Goal: Entertainment & Leisure: Browse casually

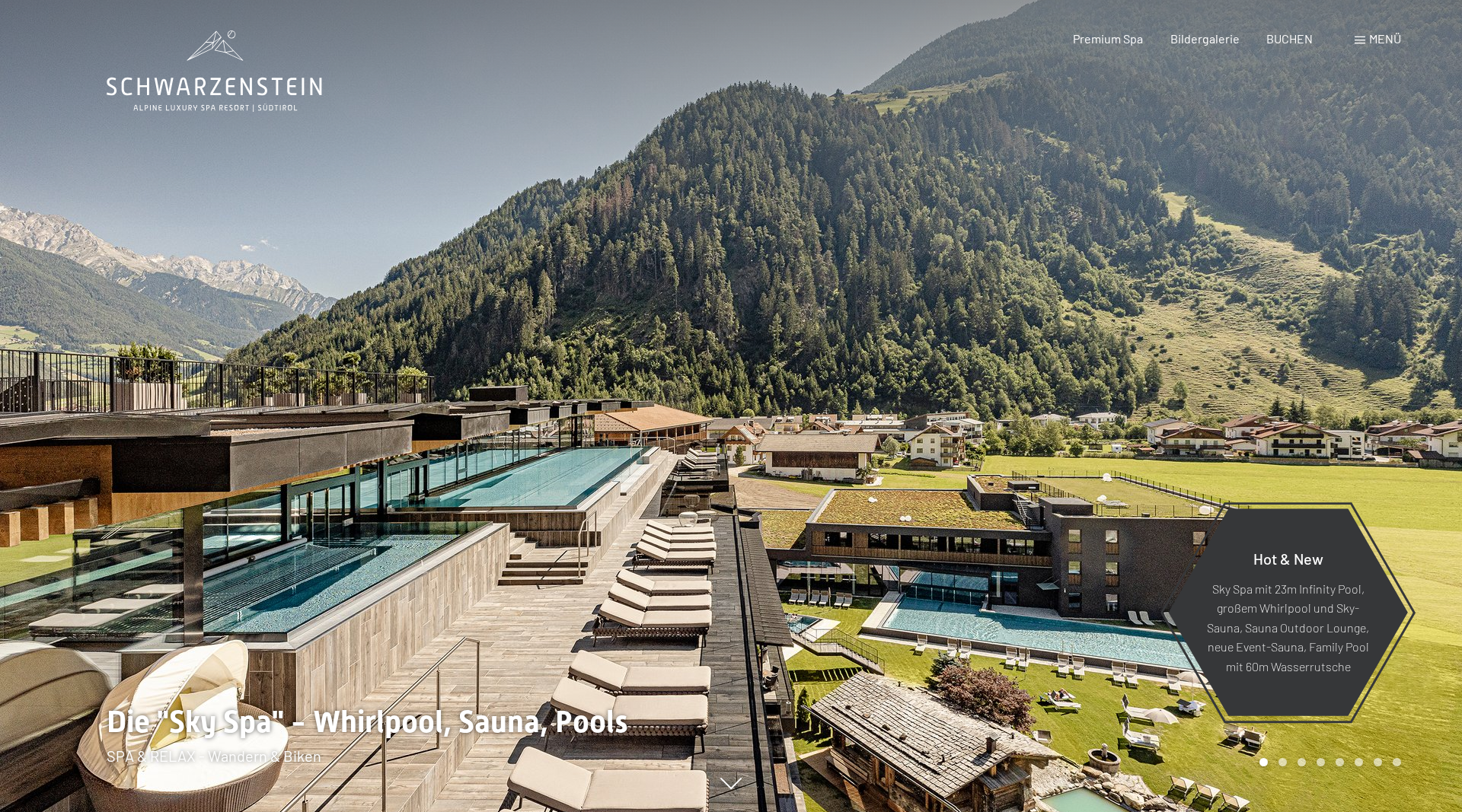
click at [1383, 41] on span "Menü" at bounding box center [1385, 39] width 32 height 14
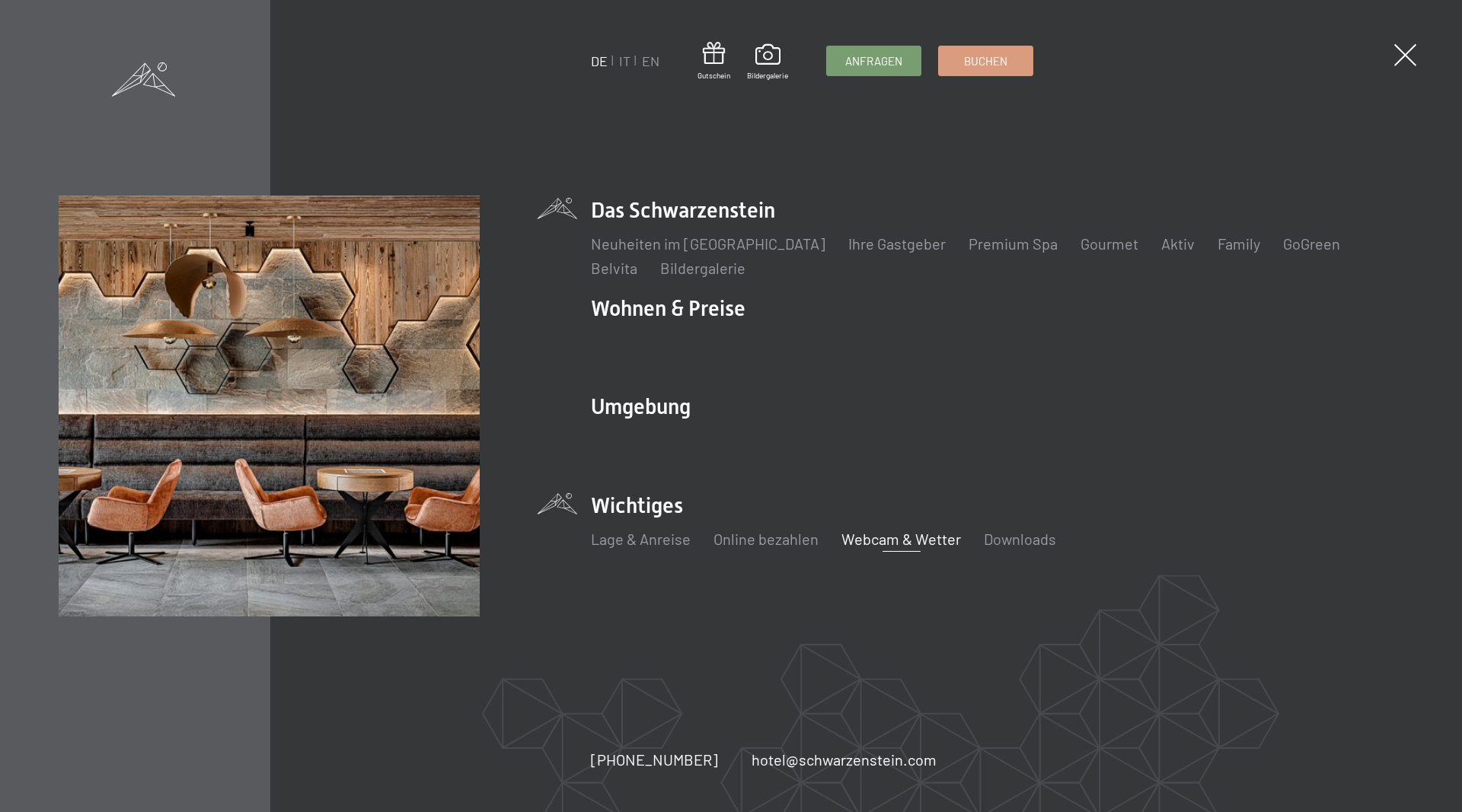
click at [885, 542] on link "Webcam & Wetter" at bounding box center [901, 538] width 120 height 18
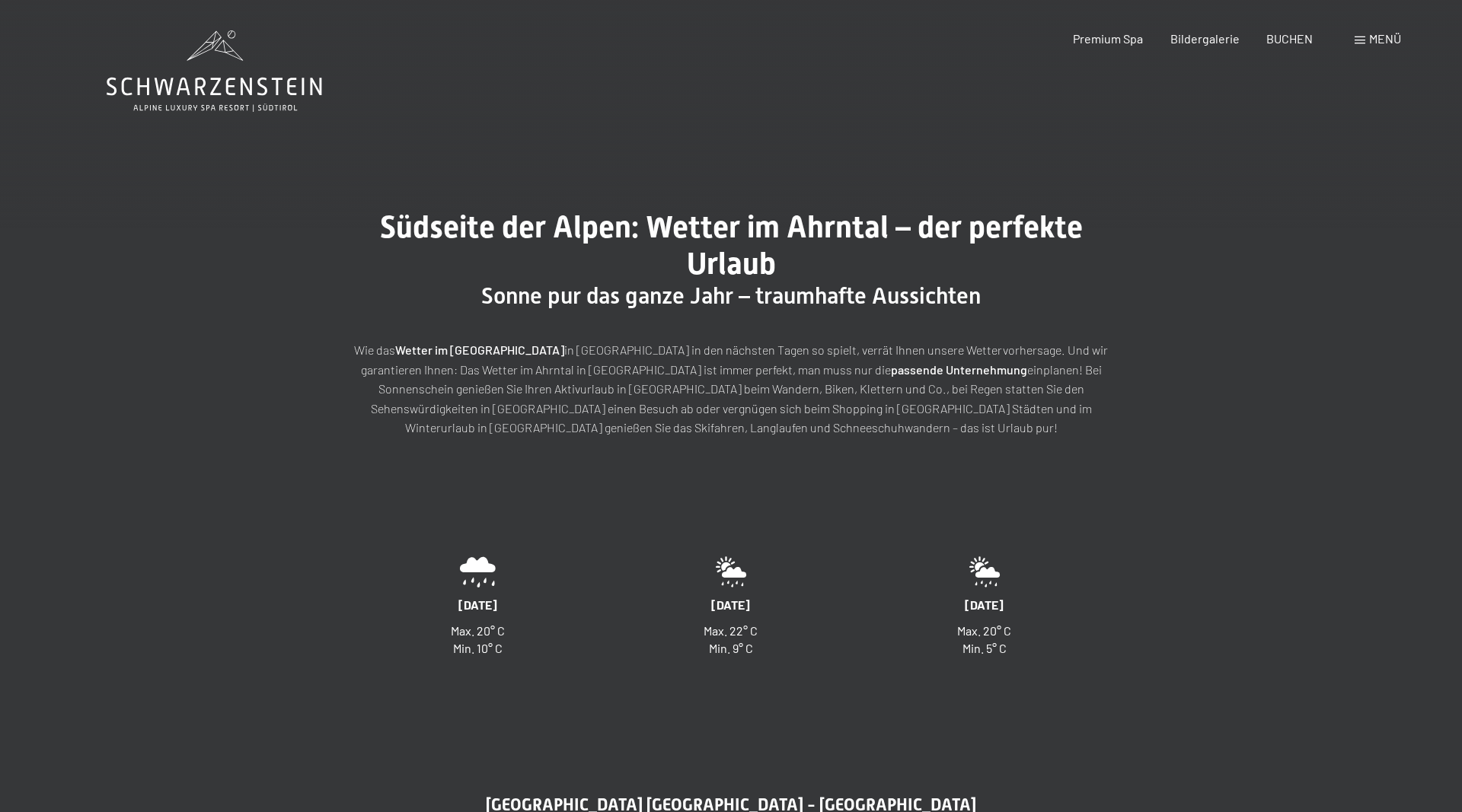
click at [1362, 39] on span at bounding box center [1361, 40] width 11 height 8
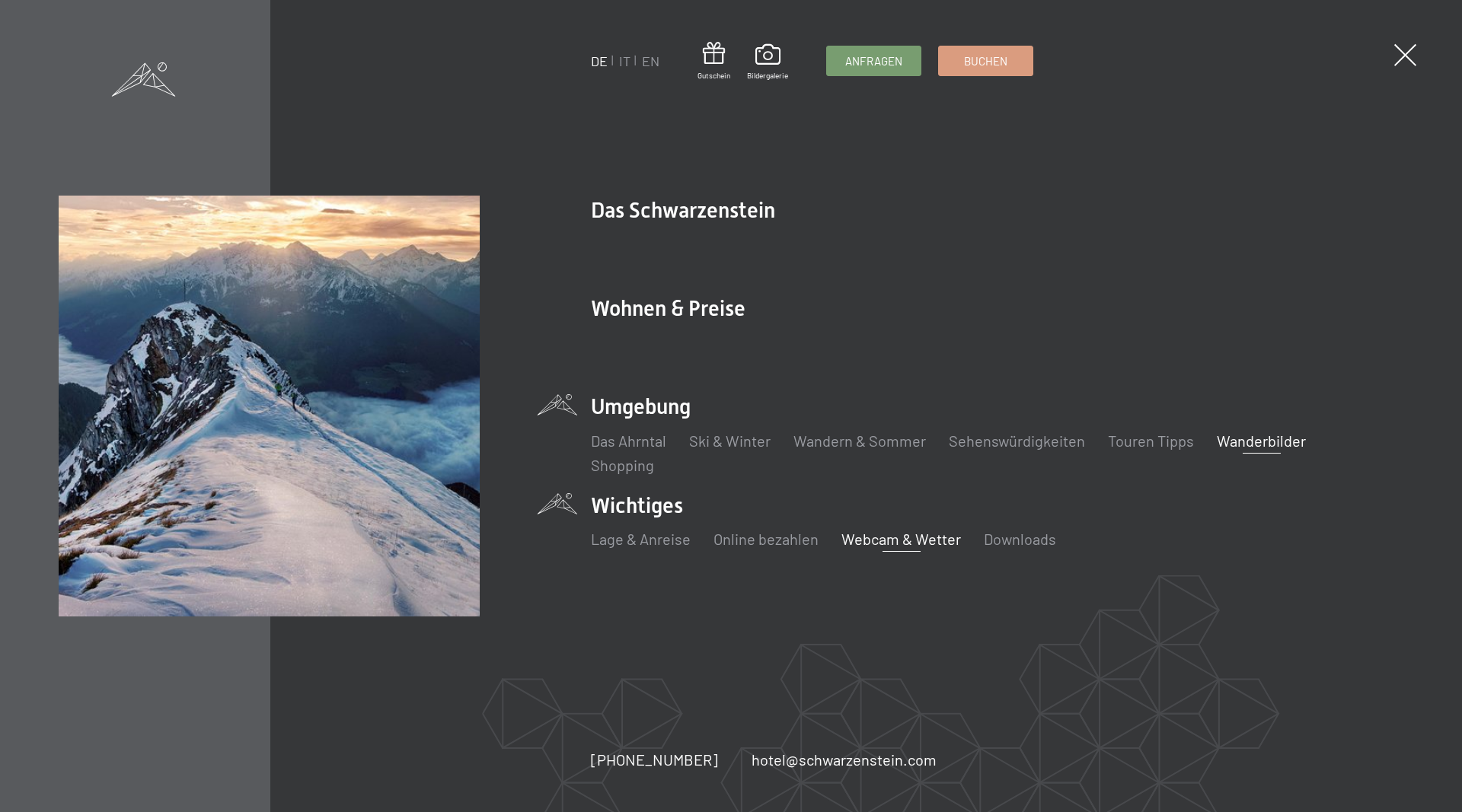
click at [1243, 446] on link "Wanderbilder" at bounding box center [1261, 440] width 89 height 18
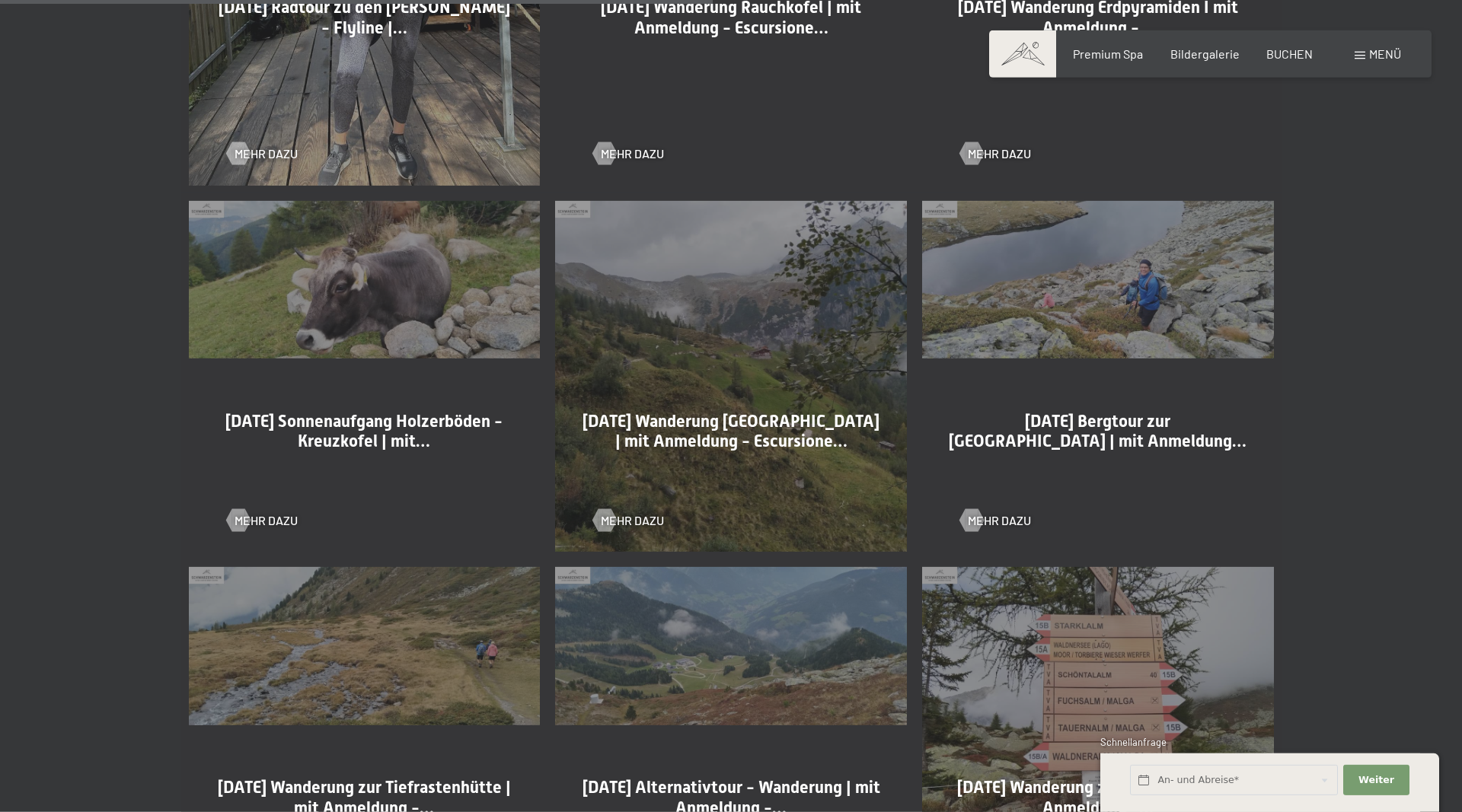
scroll to position [2019, 0]
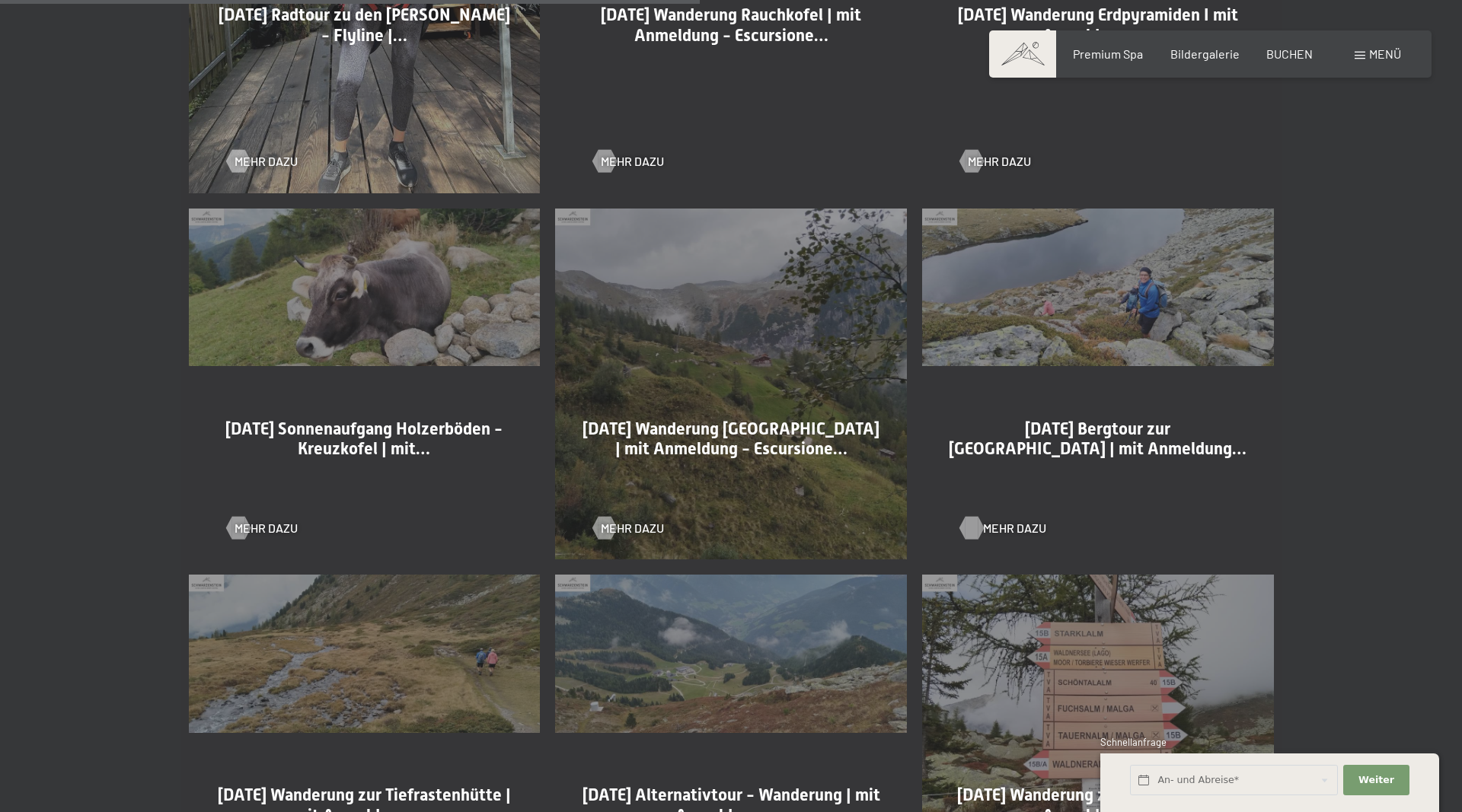
click at [978, 530] on div at bounding box center [971, 527] width 13 height 23
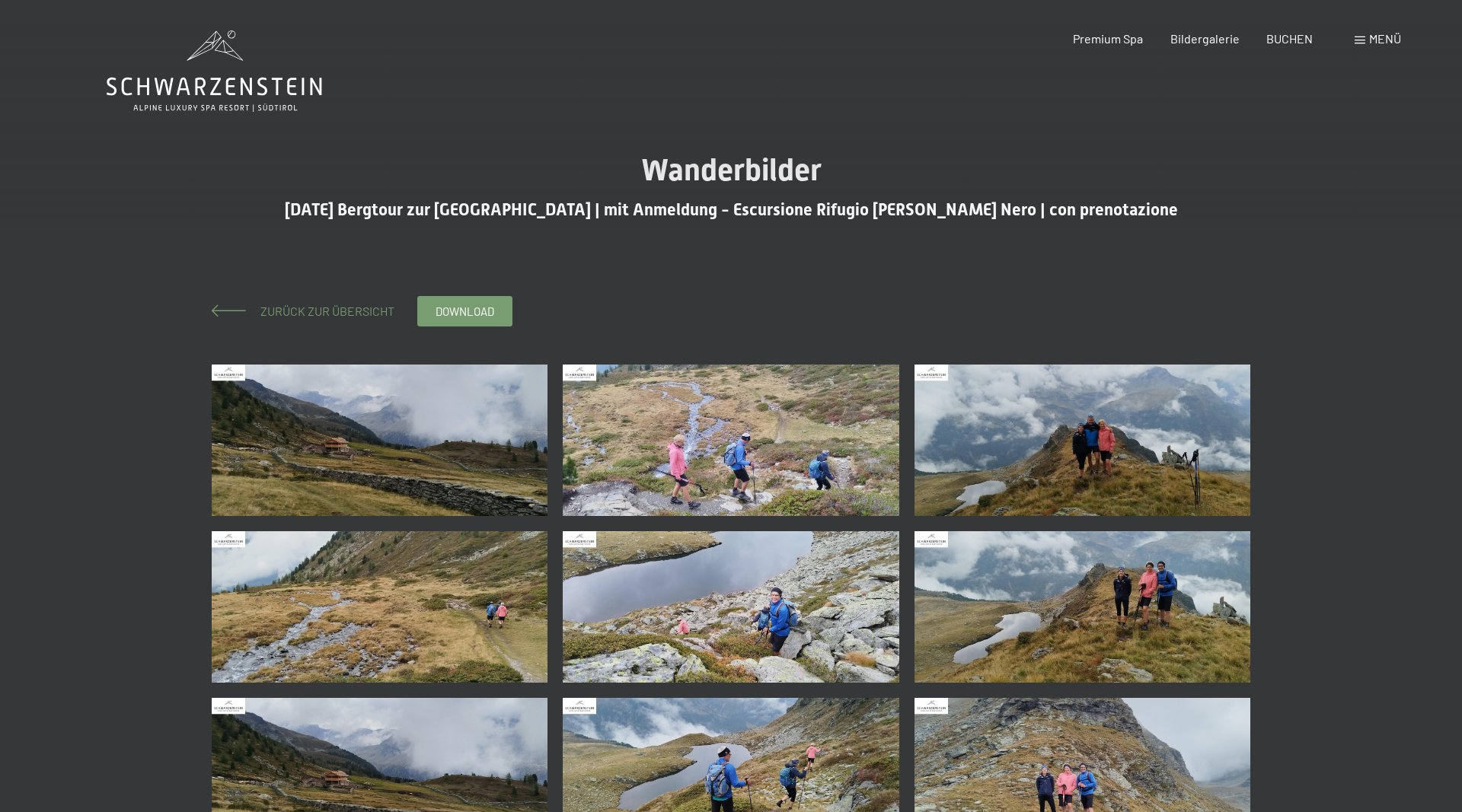
click at [304, 314] on span "Zurück zur Übersicht" at bounding box center [322, 310] width 146 height 14
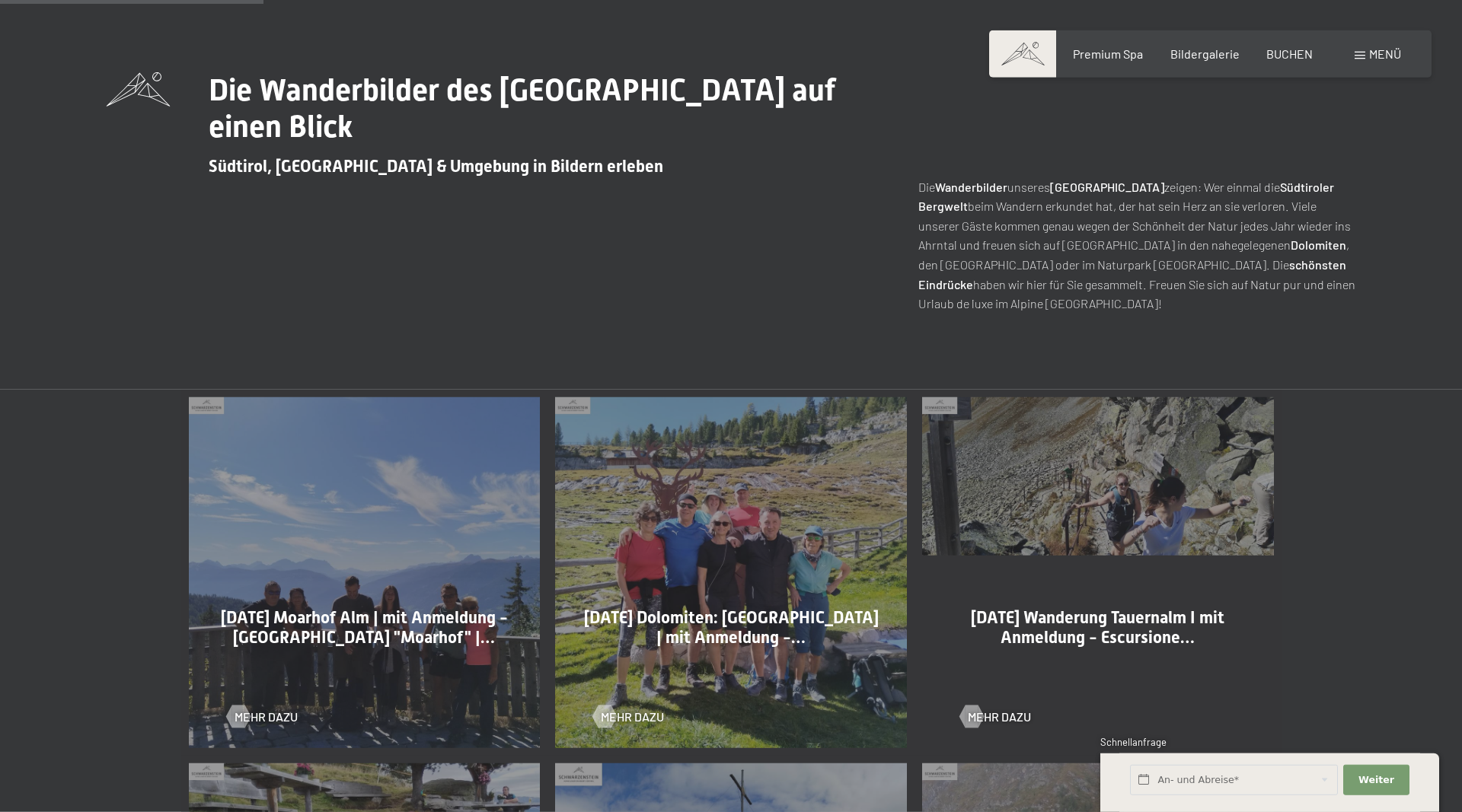
scroll to position [854, 0]
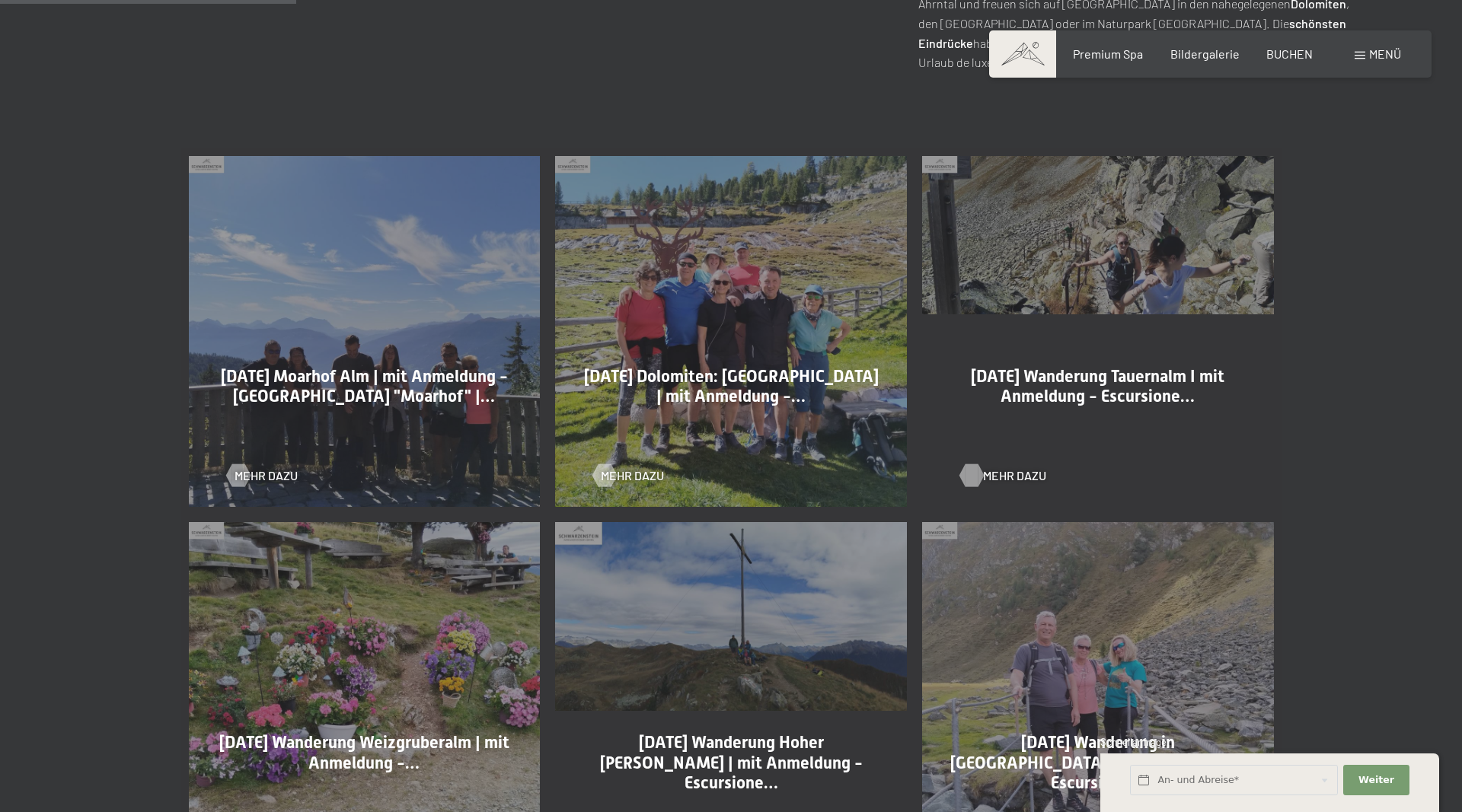
click at [1007, 476] on span "Mehr dazu" at bounding box center [1015, 476] width 63 height 17
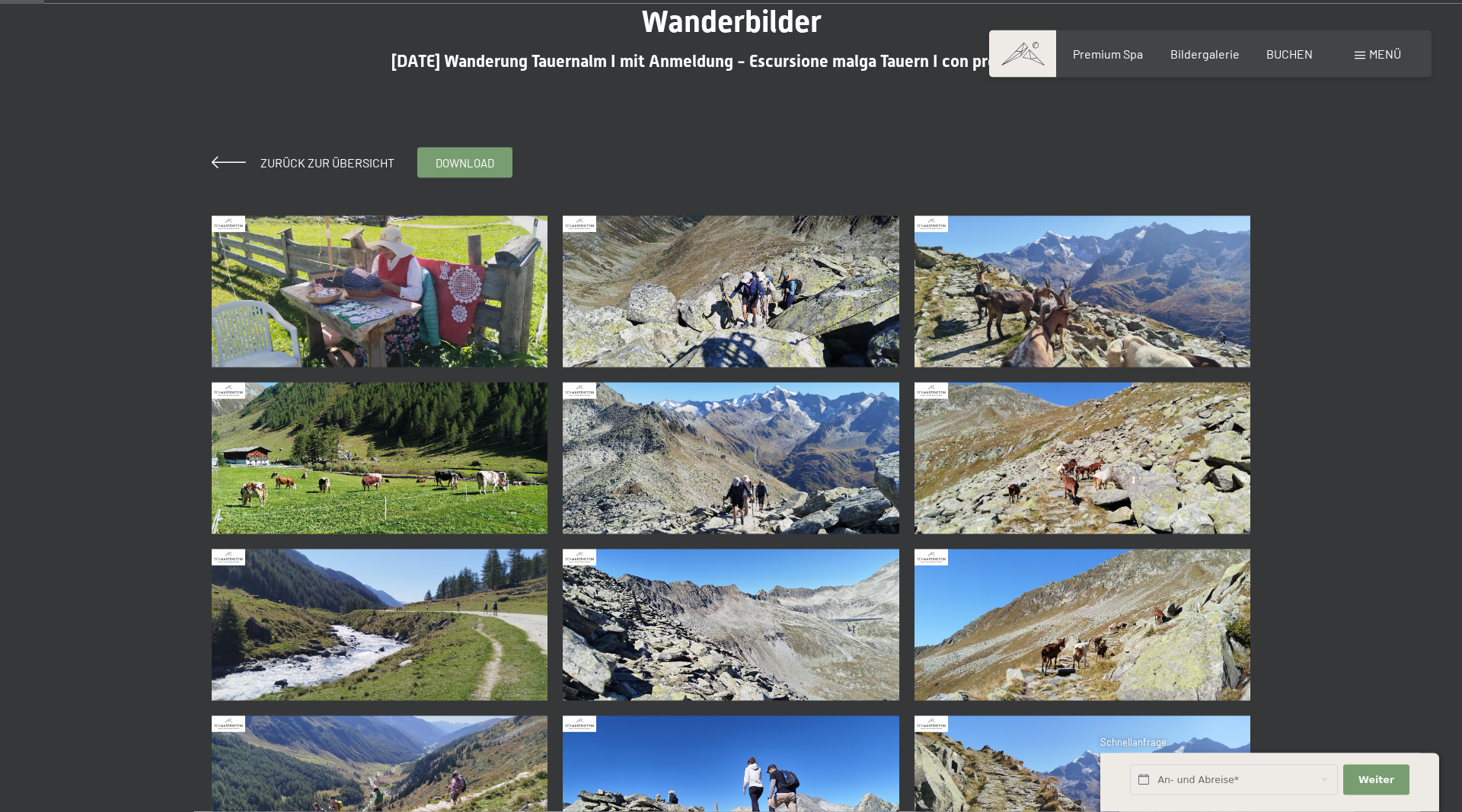
scroll to position [156, 0]
